Goal: Task Accomplishment & Management: Use online tool/utility

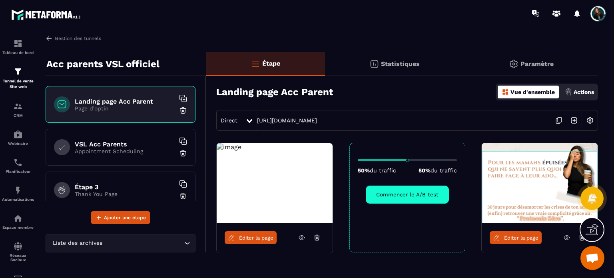
click at [578, 240] on icon at bounding box center [581, 237] width 7 height 7
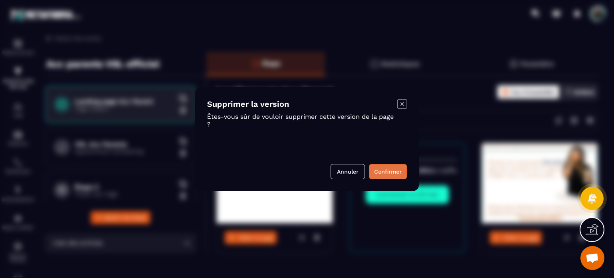
click at [388, 173] on button "Confirmer" at bounding box center [388, 171] width 38 height 15
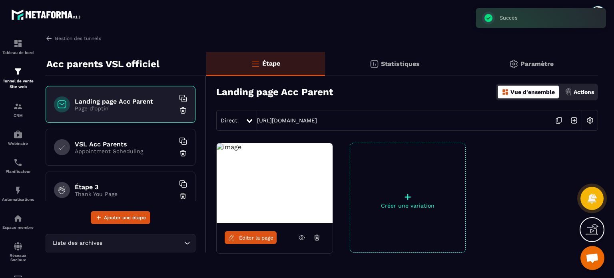
click at [241, 151] on img at bounding box center [229, 147] width 25 height 8
click at [398, 198] on p "+" at bounding box center [407, 196] width 115 height 11
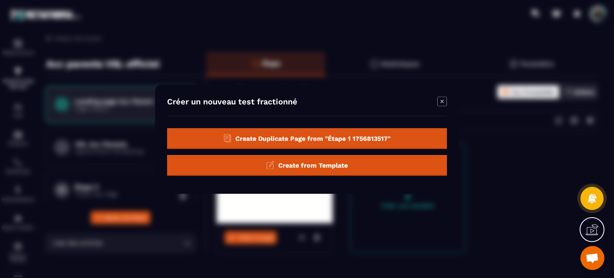
click at [325, 143] on div "Create Duplicate Page from "Étape 1 1756813517"" at bounding box center [307, 138] width 280 height 21
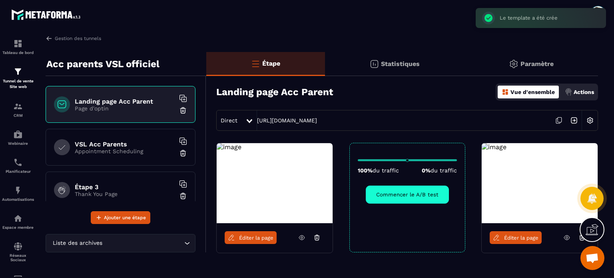
click at [506, 151] on img at bounding box center [493, 147] width 25 height 8
click at [516, 240] on link "Éditer la page" at bounding box center [515, 237] width 52 height 13
